Goal: Information Seeking & Learning: Compare options

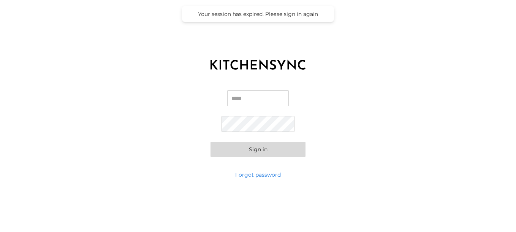
click at [241, 98] on input "Email" at bounding box center [258, 98] width 62 height 16
type input "**********"
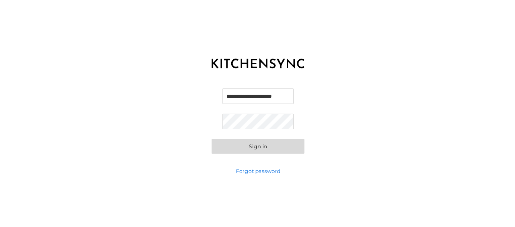
scroll to position [0, 0]
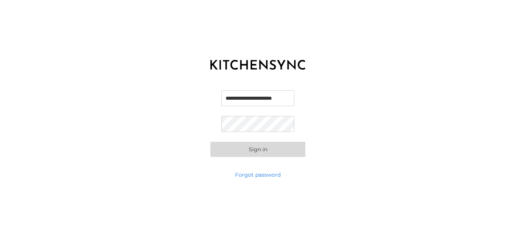
click at [167, 78] on div "**********" at bounding box center [258, 123] width 516 height 95
click at [281, 150] on button "Sign in" at bounding box center [257, 149] width 95 height 15
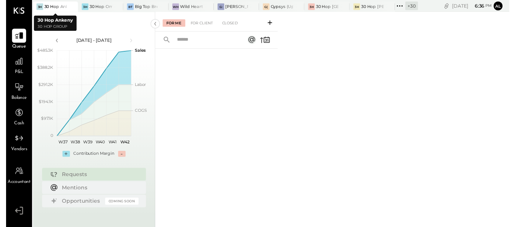
click at [55, 5] on div at bounding box center [60, 7] width 27 height 10
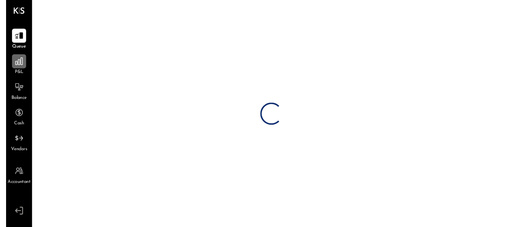
click at [12, 68] on icon at bounding box center [13, 63] width 10 height 10
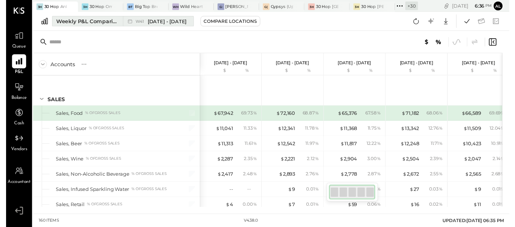
click at [86, 24] on div "Weekly P&L Comparison" at bounding box center [83, 22] width 64 height 8
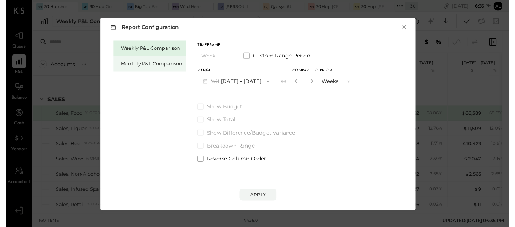
click at [124, 62] on div "Monthly P&L Comparison" at bounding box center [148, 65] width 63 height 7
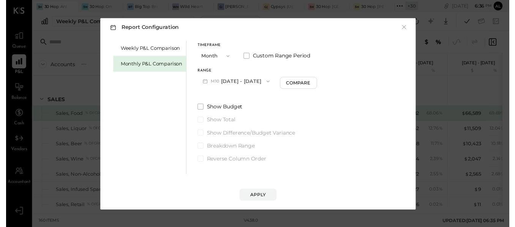
click at [262, 77] on button "M10 [DATE] - [DATE]" at bounding box center [235, 83] width 79 height 14
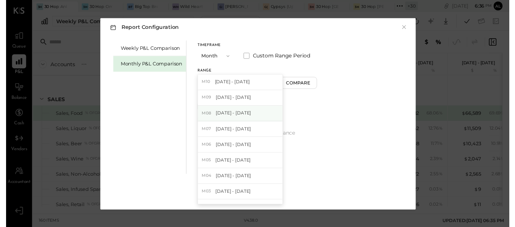
click at [232, 112] on span "[DATE] - [DATE]" at bounding box center [233, 115] width 36 height 6
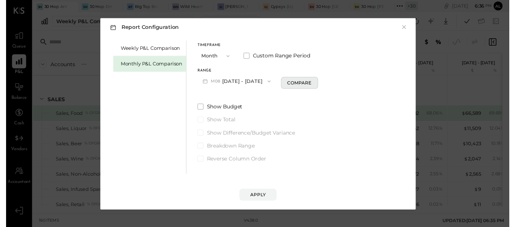
click at [288, 84] on div "Compare" at bounding box center [300, 84] width 25 height 6
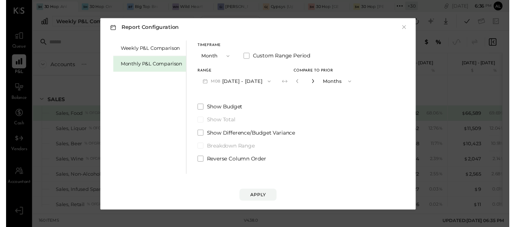
click at [312, 81] on icon "button" at bounding box center [314, 83] width 5 height 5
type input "*"
click at [256, 196] on div "Apply" at bounding box center [258, 199] width 16 height 6
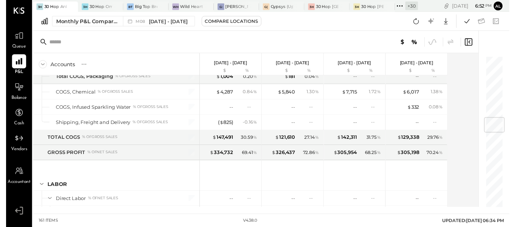
scroll to position [532, 0]
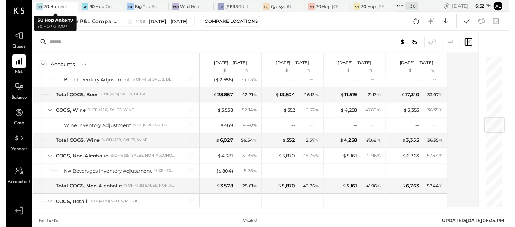
click at [50, 3] on div at bounding box center [60, 7] width 27 height 10
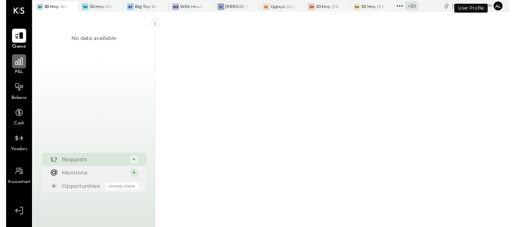
click at [11, 65] on icon at bounding box center [13, 63] width 10 height 10
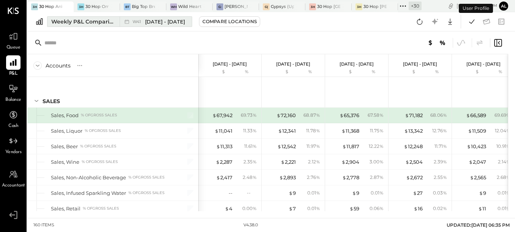
click at [92, 19] on div "Weekly P&L Comparison" at bounding box center [83, 22] width 64 height 8
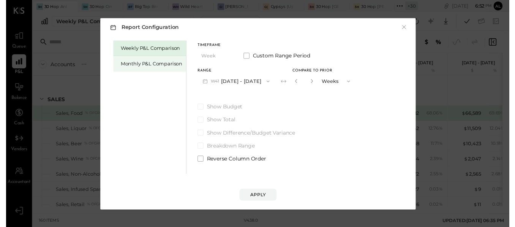
click at [171, 65] on div "Monthly P&L Comparison" at bounding box center [148, 65] width 63 height 7
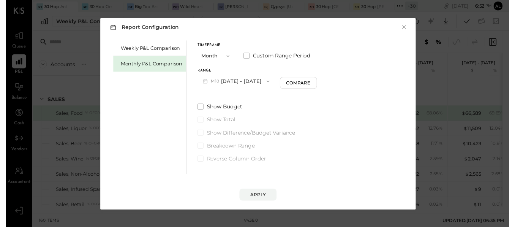
click at [255, 83] on button "M10 [DATE] - [DATE]" at bounding box center [235, 83] width 79 height 14
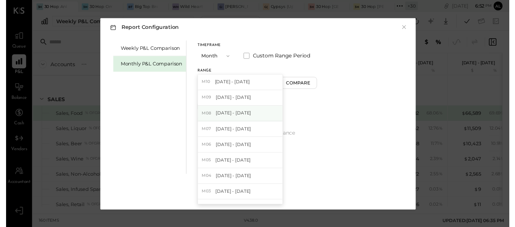
click at [226, 113] on span "[DATE] - [DATE]" at bounding box center [233, 115] width 36 height 6
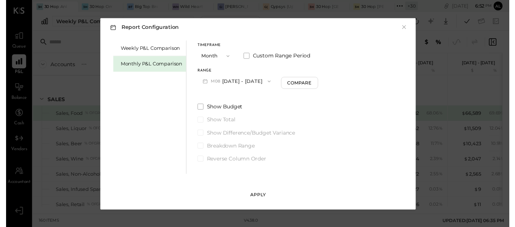
click at [254, 196] on div "Apply" at bounding box center [258, 199] width 16 height 6
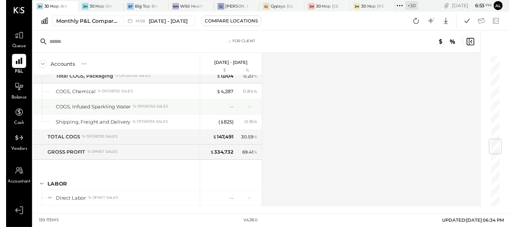
scroll to position [684, 0]
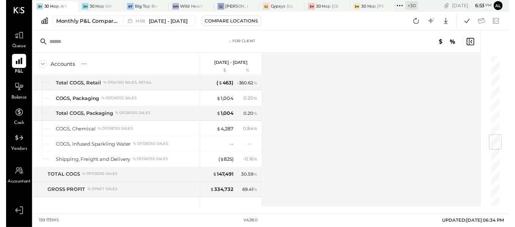
click at [333, 135] on div "Accounts S % GL [DATE] - [DATE] $ % SALES Sales, Food % of GROSS SALES Sales, L…" at bounding box center [256, 132] width 459 height 157
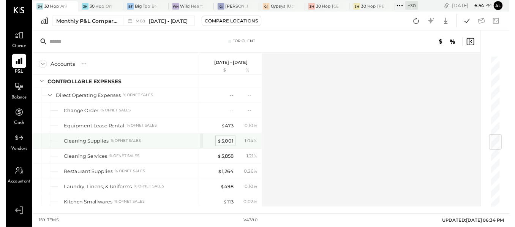
click at [227, 141] on div "$ 5,001" at bounding box center [224, 144] width 17 height 7
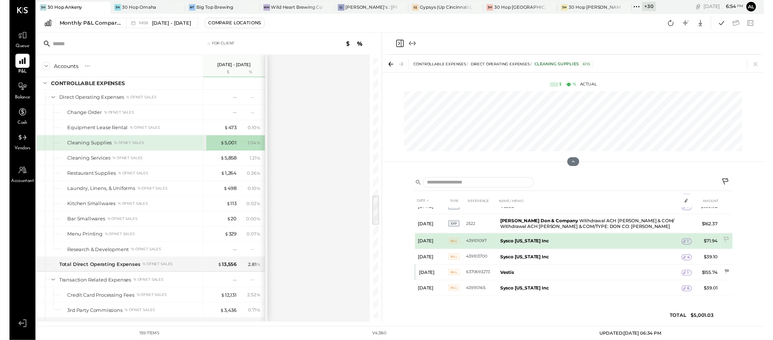
scroll to position [9, 0]
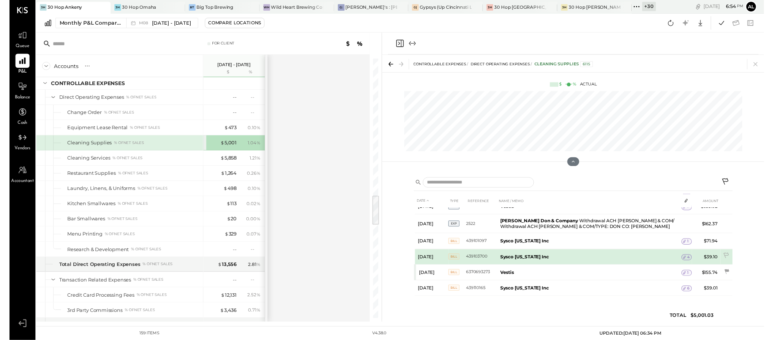
click at [515, 232] on b "Sysco [US_STATE] Inc" at bounding box center [528, 263] width 50 height 6
click at [515, 232] on icon at bounding box center [691, 263] width 5 height 5
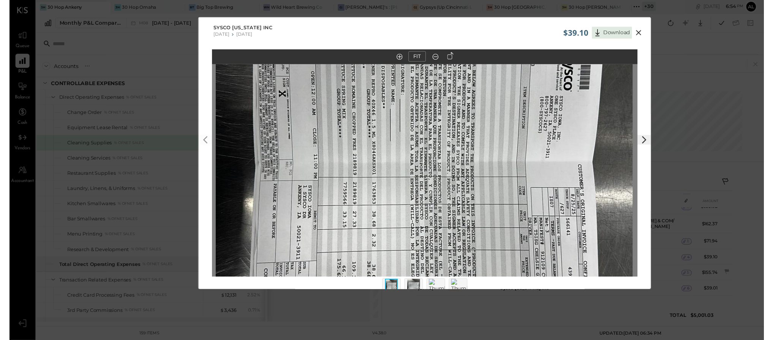
click at [515, 34] on icon at bounding box center [644, 33] width 5 height 5
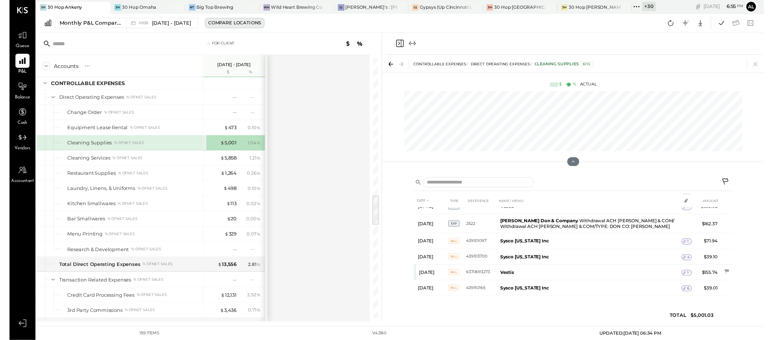
click at [238, 20] on div "Compare Locations" at bounding box center [231, 23] width 54 height 6
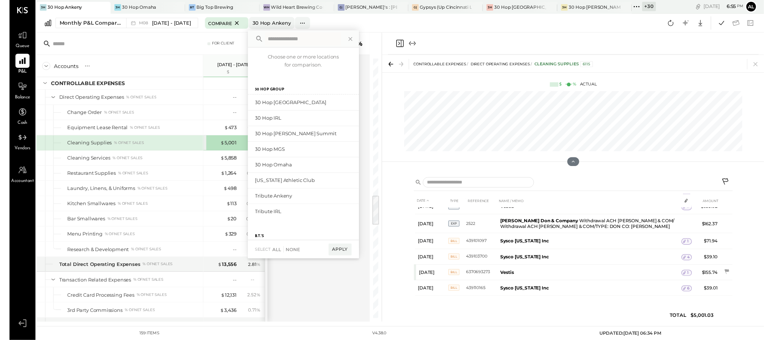
click at [274, 85] on div "30 Hop Group" at bounding box center [301, 89] width 114 height 15
click at [275, 101] on div "30 Hop [GEOGRAPHIC_DATA]" at bounding box center [277, 104] width 51 height 7
drag, startPoint x: 335, startPoint y: 248, endPoint x: 414, endPoint y: 236, distance: 79.9
click at [335, 232] on div "Apply" at bounding box center [339, 256] width 24 height 12
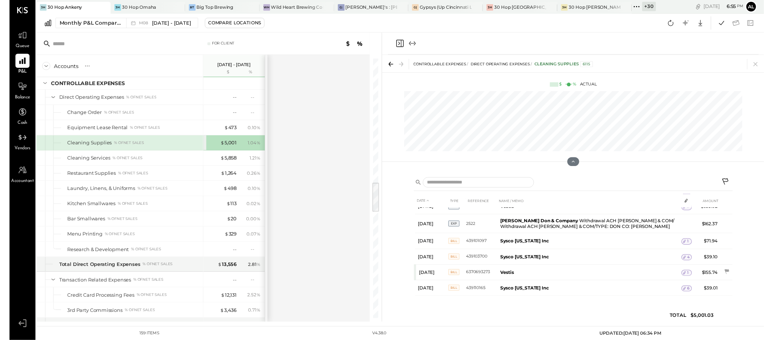
scroll to position [1086, 0]
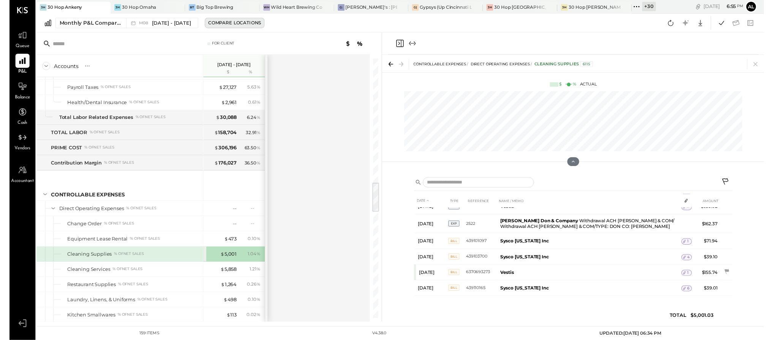
click at [238, 20] on div "Compare Locations" at bounding box center [231, 23] width 54 height 6
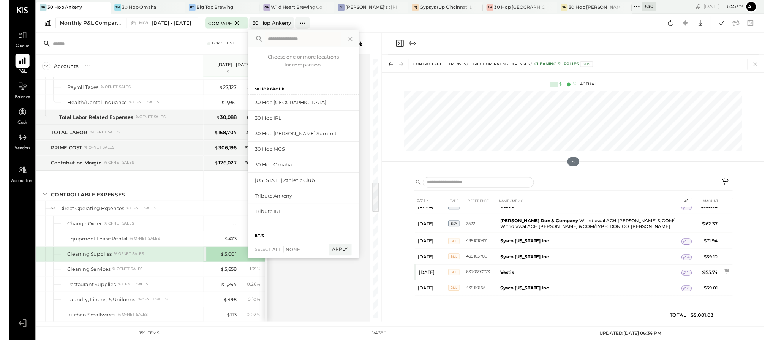
click at [347, 14] on div "Monthly P&L Comparison M08 [DATE] - [DATE] Compare 30 Hop Ankeny Choose one or …" at bounding box center [400, 23] width 746 height 19
click at [335, 232] on div "Accounts S % GL [DATE] - [DATE] $ % SALES Sales, Food % of GROSS SALES Sales, L…" at bounding box center [198, 192] width 343 height 273
click at [349, 35] on icon at bounding box center [349, 40] width 10 height 10
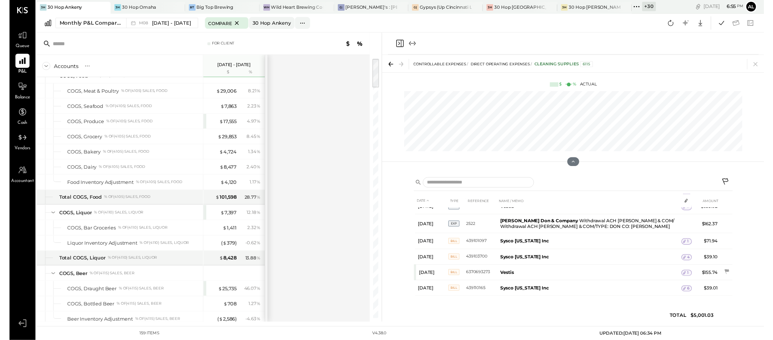
scroll to position [0, 0]
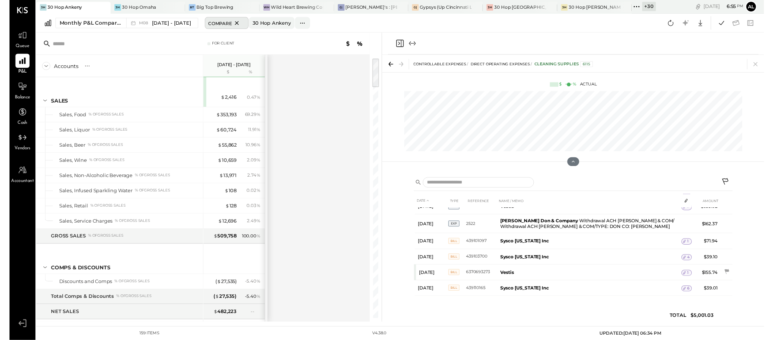
click at [220, 20] on span "Compare" at bounding box center [216, 24] width 25 height 8
click at [248, 20] on div "Compare Locations" at bounding box center [231, 23] width 54 height 6
click at [265, 20] on div "30 Hop Ankeny" at bounding box center [268, 23] width 39 height 7
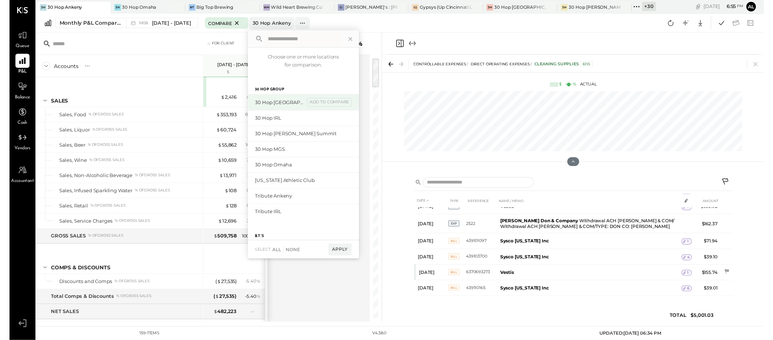
click at [278, 101] on div "30 Hop [GEOGRAPHIC_DATA]" at bounding box center [277, 104] width 51 height 7
click at [311, 100] on div "add to compare" at bounding box center [328, 104] width 46 height 9
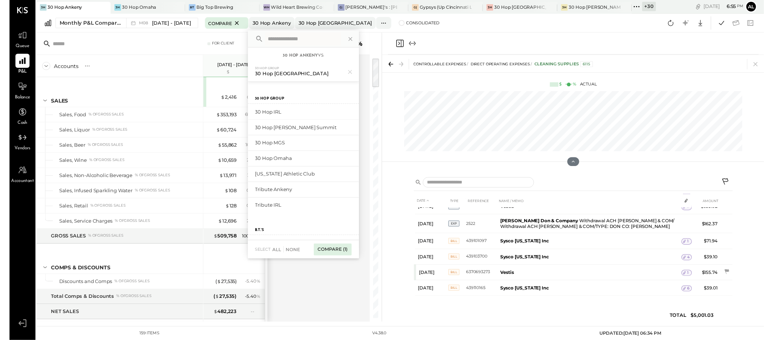
click at [340, 232] on div "Compare (1)" at bounding box center [331, 256] width 38 height 12
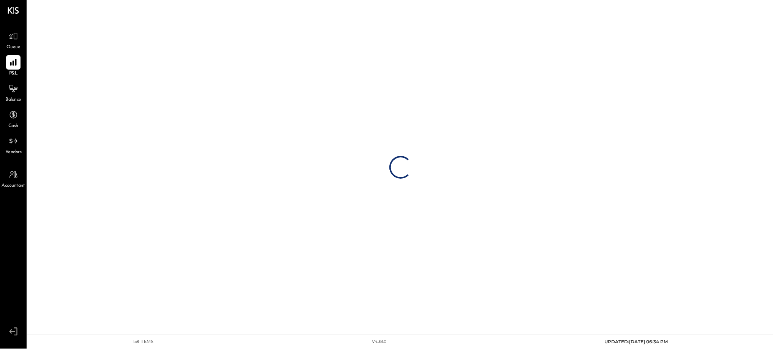
scroll to position [0, 0]
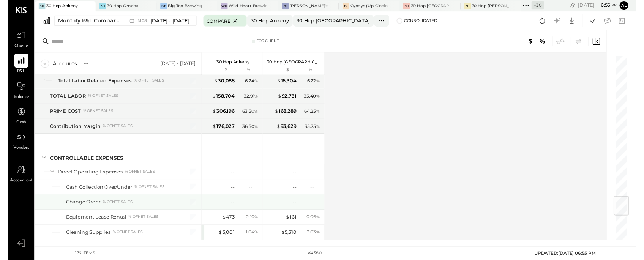
scroll to position [1215, 0]
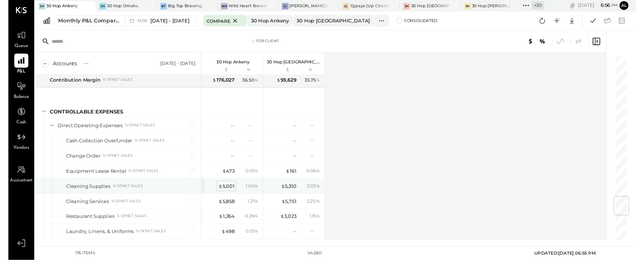
click at [225, 188] on div "$ 5,001" at bounding box center [224, 191] width 17 height 7
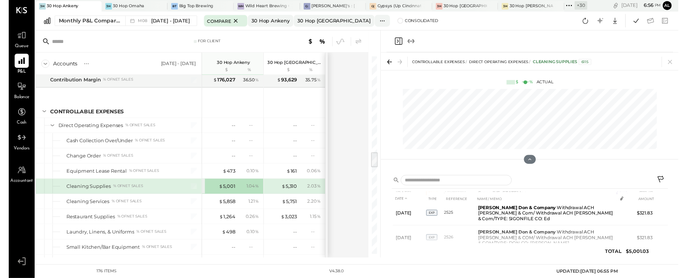
scroll to position [137, 0]
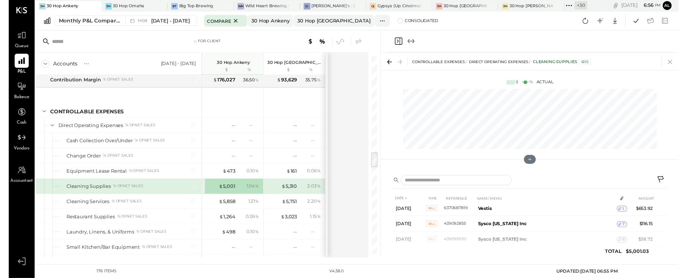
click at [515, 58] on icon at bounding box center [678, 63] width 11 height 11
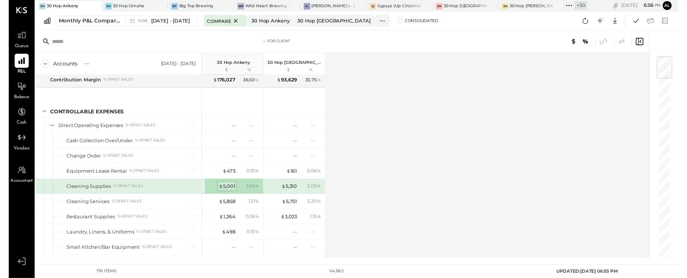
click at [225, 187] on div "$ 5,001" at bounding box center [224, 190] width 17 height 7
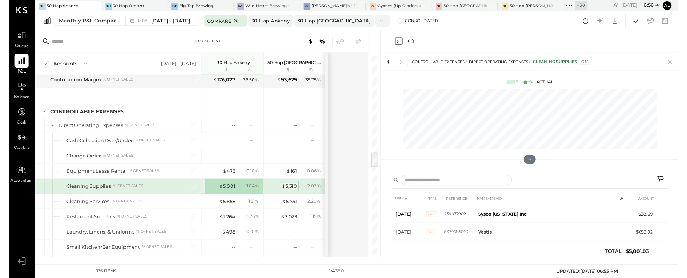
click at [289, 187] on div "$ 5,310" at bounding box center [288, 190] width 16 height 7
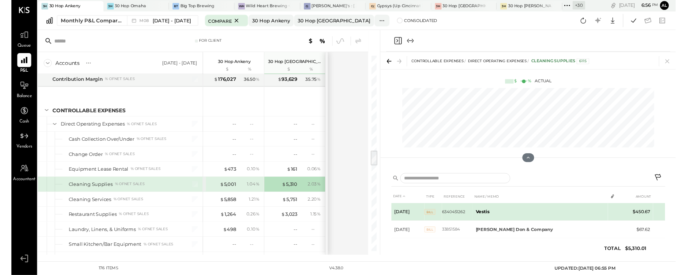
scroll to position [8, 0]
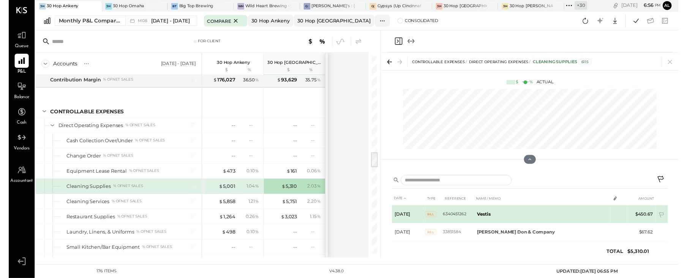
click at [488, 216] on b "Vestis" at bounding box center [487, 219] width 14 height 6
click at [434, 216] on span "BILL" at bounding box center [432, 219] width 11 height 6
drag, startPoint x: 434, startPoint y: 212, endPoint x: 506, endPoint y: 212, distance: 72.5
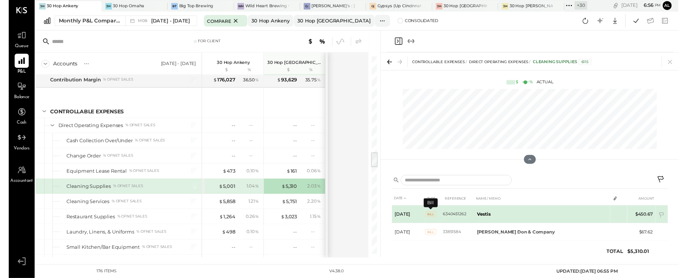
click at [512, 213] on td "Vestis" at bounding box center [547, 219] width 140 height 18
click at [515, 212] on td "Vestis" at bounding box center [547, 219] width 140 height 18
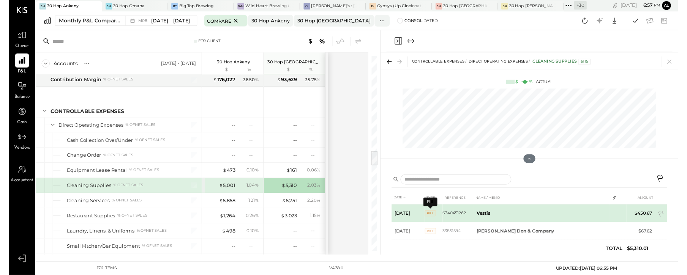
click at [432, 216] on span "BILL" at bounding box center [432, 219] width 11 height 6
drag, startPoint x: 432, startPoint y: 211, endPoint x: 471, endPoint y: 212, distance: 38.7
click at [460, 210] on td "6340451262" at bounding box center [461, 219] width 32 height 18
click at [485, 216] on b "Vestis" at bounding box center [487, 219] width 14 height 6
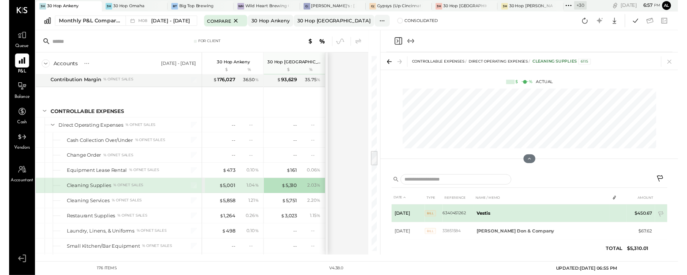
click at [515, 212] on td "Vestis" at bounding box center [547, 219] width 140 height 18
click at [515, 210] on td "$450.67" at bounding box center [649, 219] width 29 height 18
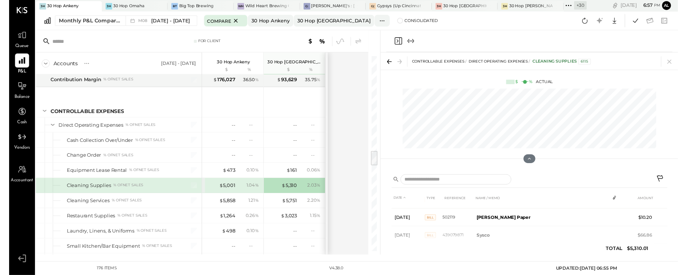
scroll to position [0, 0]
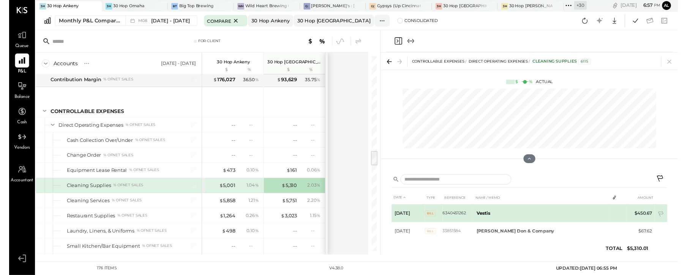
click at [515, 213] on td "Vestis" at bounding box center [547, 219] width 140 height 18
click at [515, 210] on td "Vestis" at bounding box center [547, 219] width 140 height 18
drag, startPoint x: 581, startPoint y: 210, endPoint x: 611, endPoint y: 216, distance: 30.9
click at [515, 210] on td "Vestis" at bounding box center [547, 219] width 140 height 18
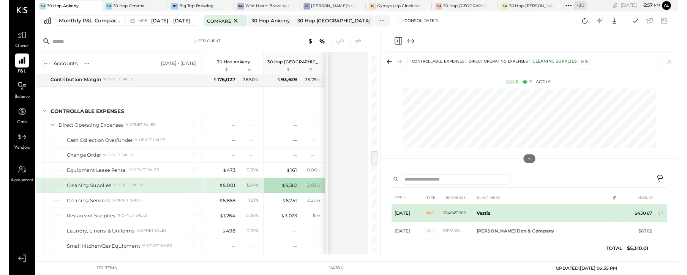
click at [515, 210] on td "$450.67" at bounding box center [649, 219] width 29 height 18
click at [454, 212] on td "6340451262" at bounding box center [461, 219] width 32 height 18
click at [433, 216] on span "BILL" at bounding box center [432, 219] width 11 height 6
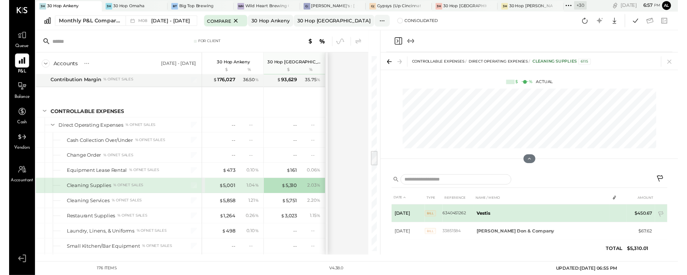
drag, startPoint x: 433, startPoint y: 210, endPoint x: 411, endPoint y: 210, distance: 22.4
click at [411, 210] on td "[DATE]" at bounding box center [410, 219] width 34 height 18
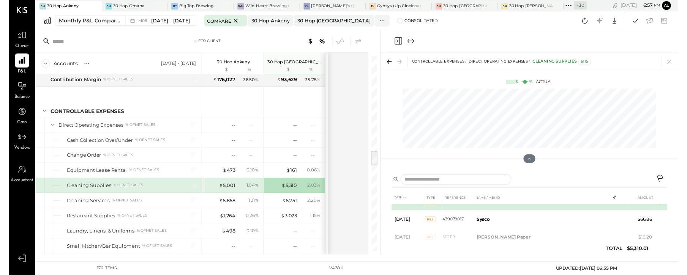
scroll to position [51, 0]
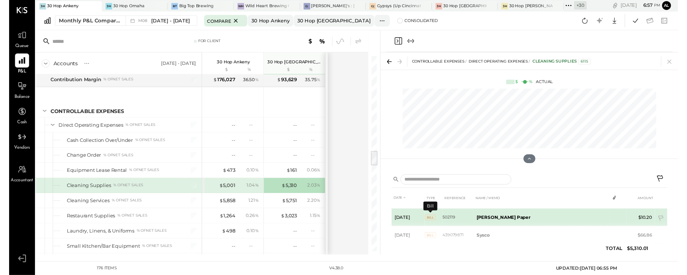
click at [434, 221] on span "BILL" at bounding box center [432, 224] width 11 height 6
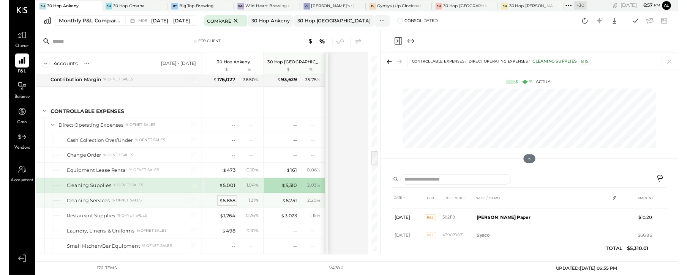
click at [229, 203] on div "$ 5,858" at bounding box center [224, 206] width 17 height 7
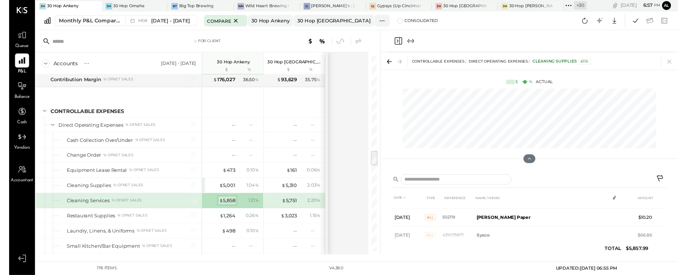
scroll to position [11, 0]
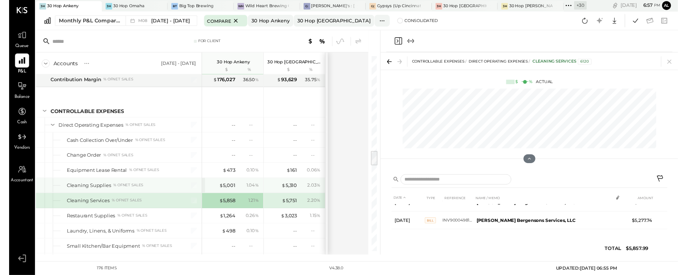
click at [228, 183] on div "$ 5,001 1.04 %" at bounding box center [230, 190] width 57 height 15
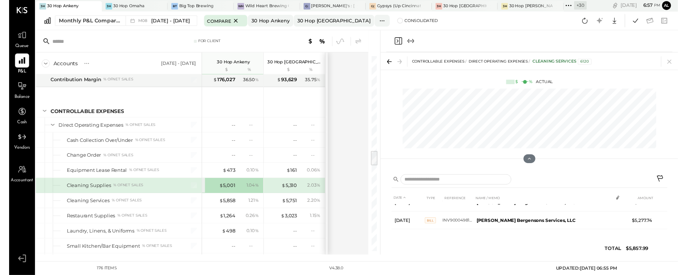
scroll to position [51, 0]
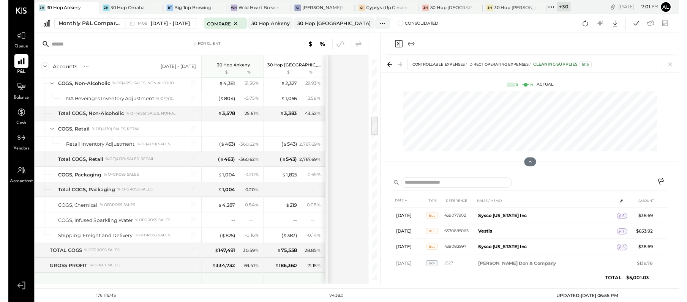
scroll to position [709, 0]
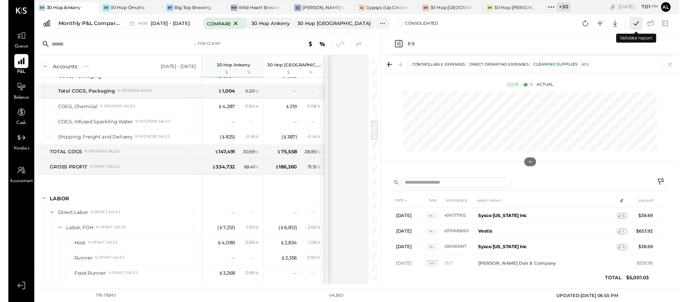
click at [515, 24] on icon at bounding box center [643, 24] width 10 height 10
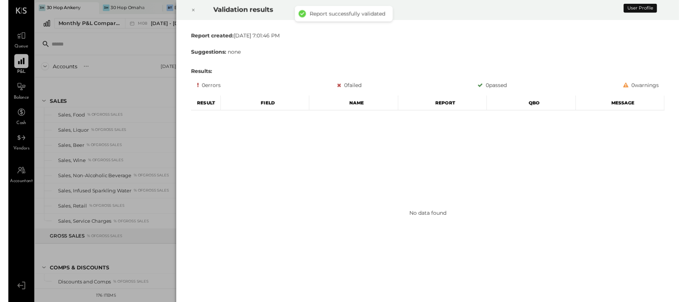
scroll to position [1226, 0]
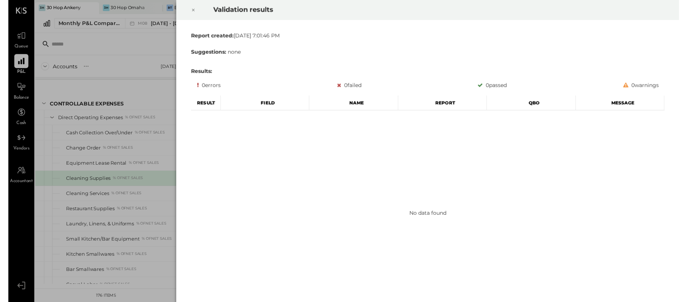
click at [189, 9] on icon at bounding box center [189, 10] width 5 height 9
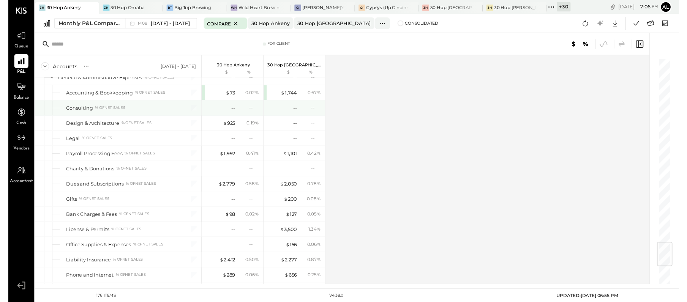
scroll to position [1606, 0]
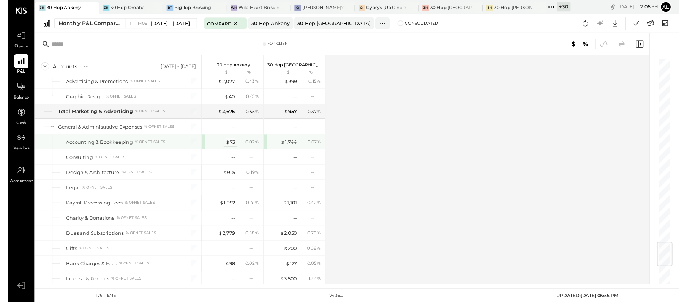
click at [231, 149] on div "$ 73" at bounding box center [228, 145] width 10 height 7
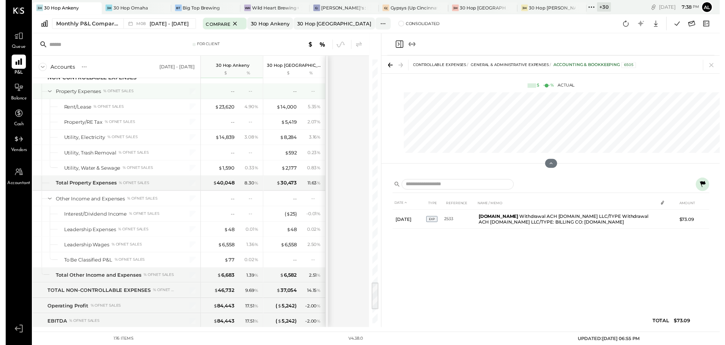
scroll to position [2119, 0]
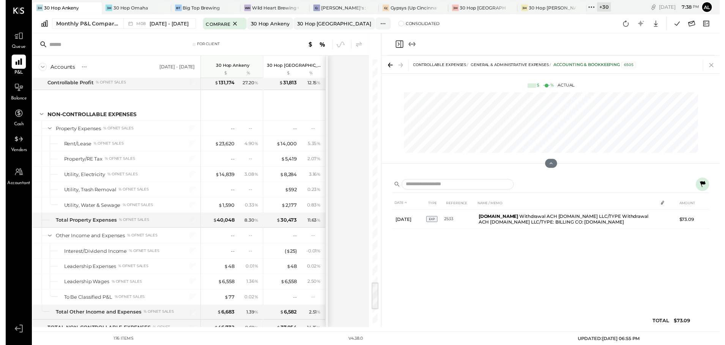
click at [515, 65] on icon at bounding box center [717, 66] width 4 height 4
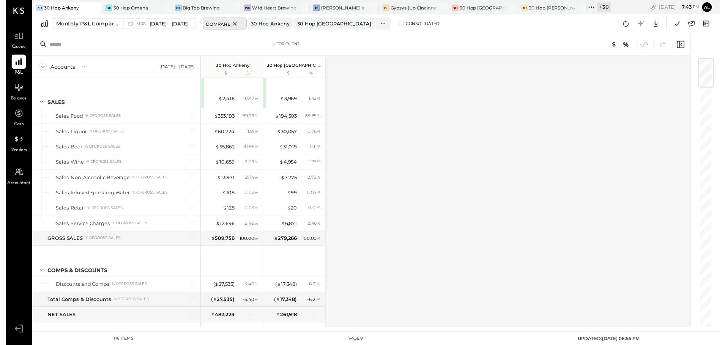
click at [231, 23] on icon at bounding box center [233, 24] width 4 height 4
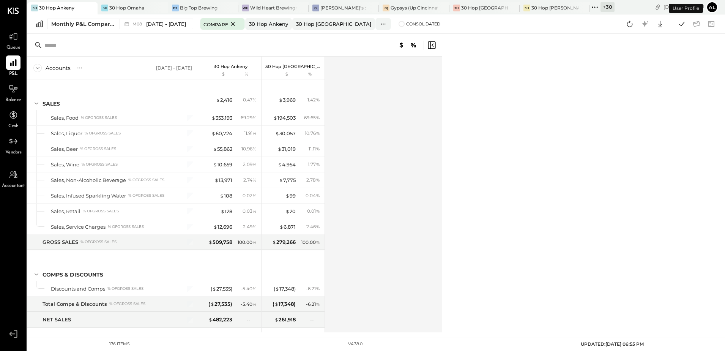
click at [63, 8] on div "30 Hop Ankeny" at bounding box center [56, 8] width 35 height 6
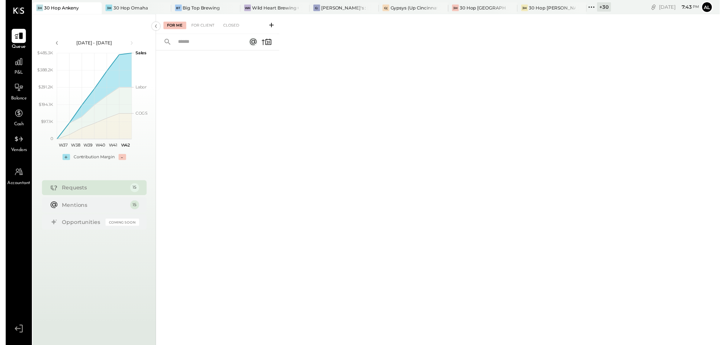
click at [11, 71] on span "P&L" at bounding box center [13, 74] width 9 height 7
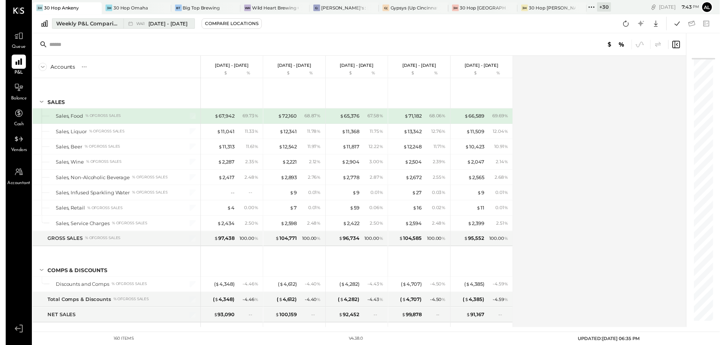
click at [88, 27] on div "Weekly P&L Comparison" at bounding box center [83, 24] width 64 height 8
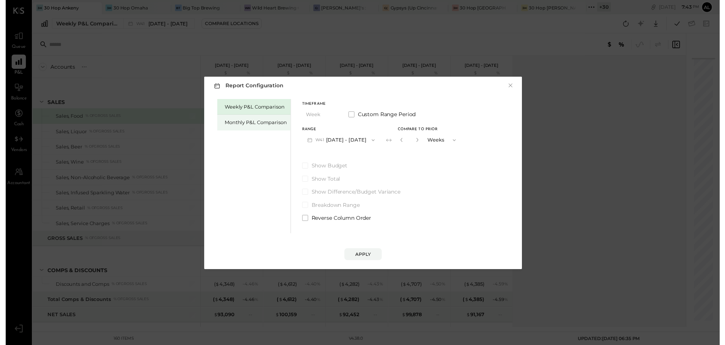
click at [256, 127] on div "Monthly P&L Comparison" at bounding box center [252, 125] width 74 height 16
click at [370, 141] on icon "button" at bounding box center [373, 142] width 6 height 6
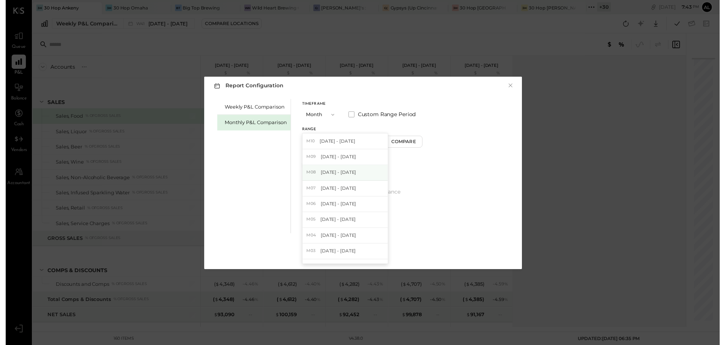
click at [341, 172] on span "[DATE] - [DATE]" at bounding box center [338, 175] width 36 height 6
click at [366, 232] on div "Apply" at bounding box center [363, 258] width 16 height 6
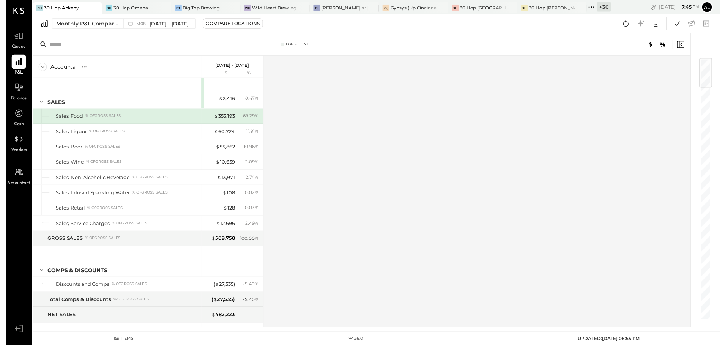
click at [515, 26] on icon at bounding box center [630, 24] width 10 height 10
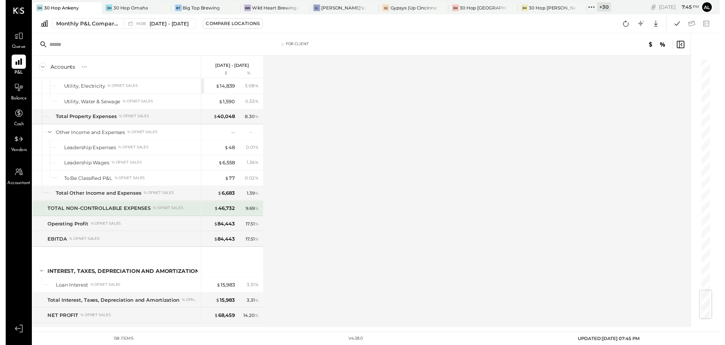
scroll to position [1990, 0]
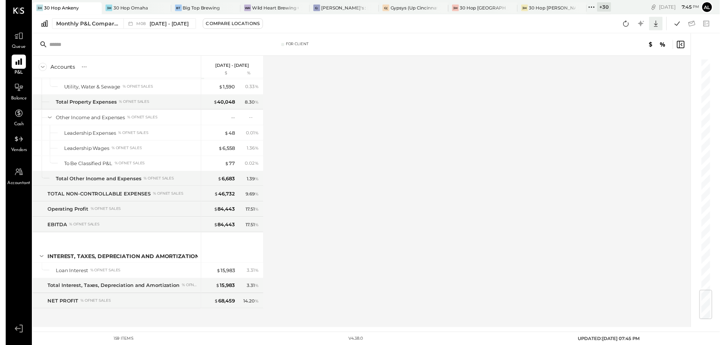
click at [515, 25] on icon at bounding box center [661, 24] width 4 height 6
click at [515, 38] on link "CSV" at bounding box center [636, 36] width 61 height 16
click at [461, 118] on div "Accounts S % GL [DATE] - [DATE] $ % SALES Sales, Food % of GROSS SALES Sales, L…" at bounding box center [362, 195] width 670 height 276
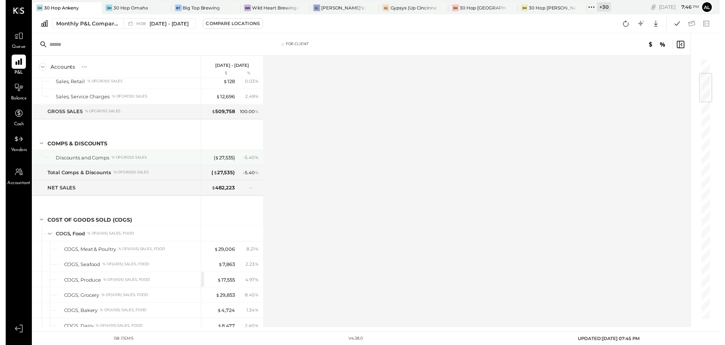
scroll to position [0, 0]
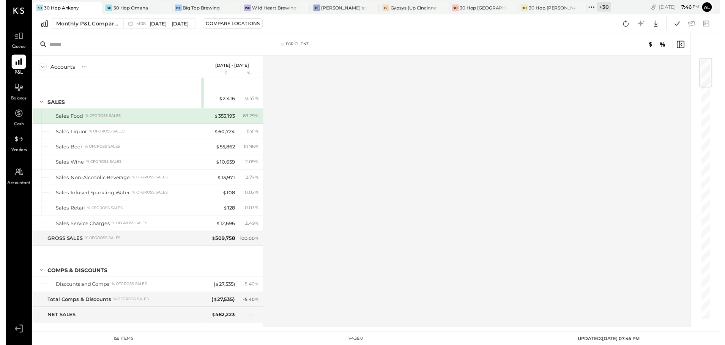
click at [515, 6] on icon at bounding box center [595, 7] width 10 height 10
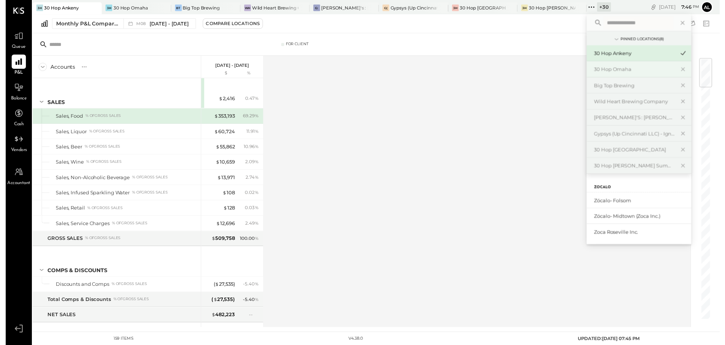
scroll to position [6, 0]
type input "*****"
click at [440, 207] on div "Accounts S % GL [DATE] - [DATE] $ % SALES Sales, Food % of GROSS SALES Sales, L…" at bounding box center [362, 194] width 670 height 276
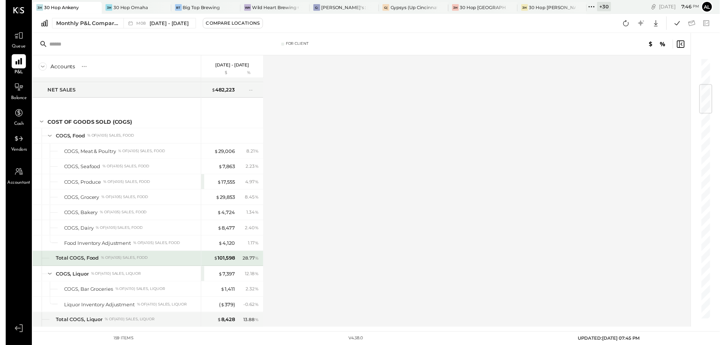
scroll to position [418, 0]
